Goal: Transaction & Acquisition: Purchase product/service

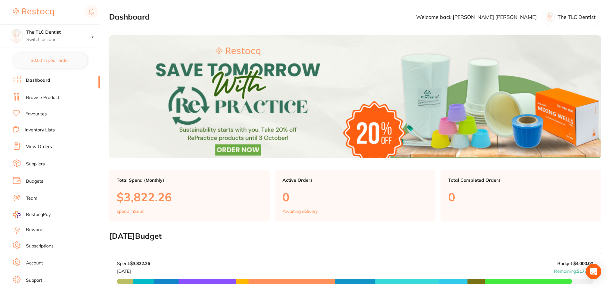
click at [52, 99] on link "Browse Products" at bounding box center [44, 98] width 36 height 6
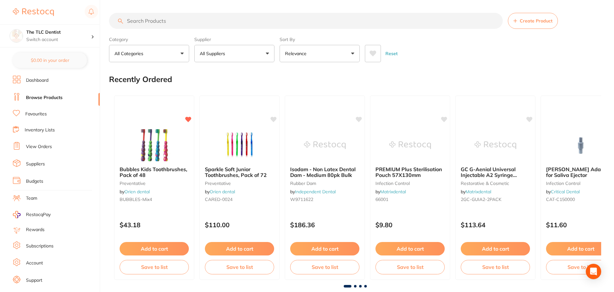
click at [253, 23] on input "search" at bounding box center [306, 21] width 394 height 16
click at [369, 50] on button at bounding box center [373, 53] width 16 height 17
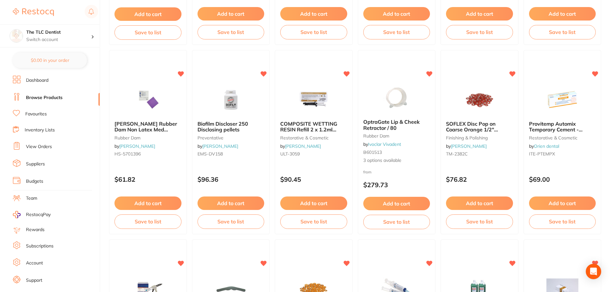
scroll to position [642, 0]
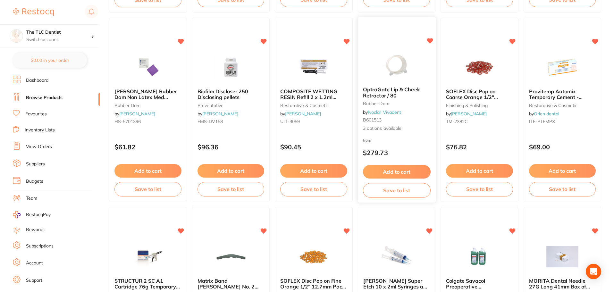
click at [393, 115] on link "Ivoclar Vivadent" at bounding box center [384, 112] width 33 height 6
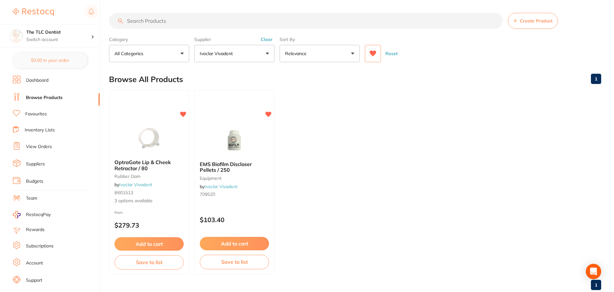
click at [163, 246] on button "Add to cart" at bounding box center [149, 243] width 69 height 13
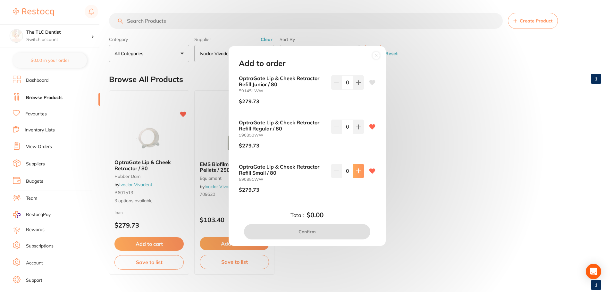
click at [362, 173] on button at bounding box center [359, 171] width 11 height 14
type input "1"
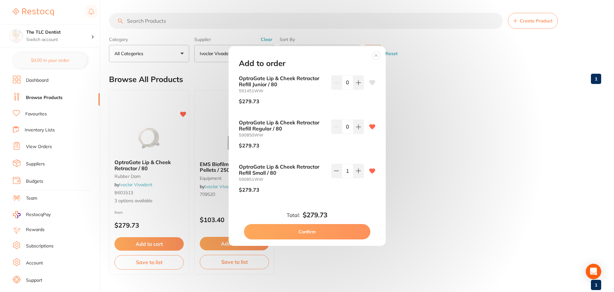
click at [336, 230] on button "Confirm" at bounding box center [307, 231] width 126 height 15
checkbox input "false"
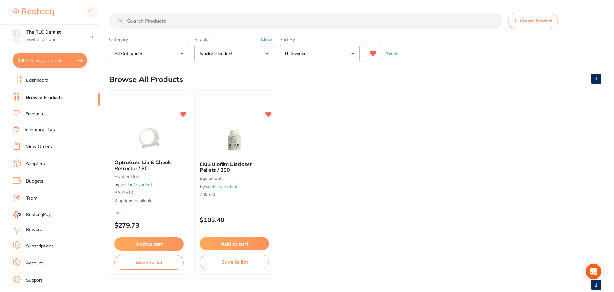
click at [199, 23] on input "search" at bounding box center [306, 21] width 394 height 16
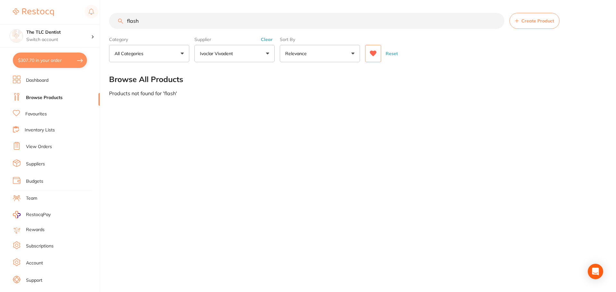
click at [374, 53] on icon at bounding box center [373, 54] width 7 height 6
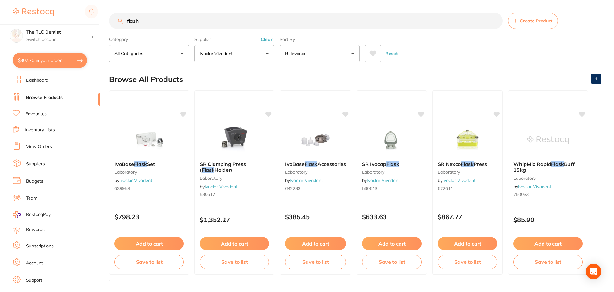
click at [260, 25] on input "flash" at bounding box center [306, 21] width 394 height 16
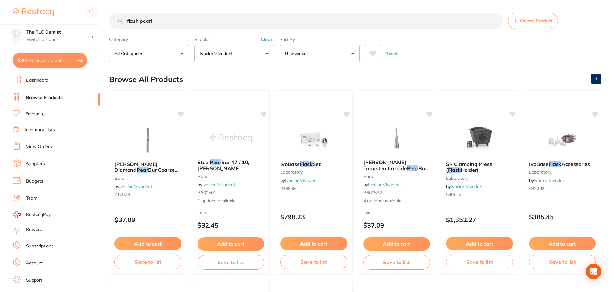
type input "flash pearl"
click at [179, 21] on input "flash pearl" at bounding box center [306, 21] width 394 height 16
